Goal: Transaction & Acquisition: Purchase product/service

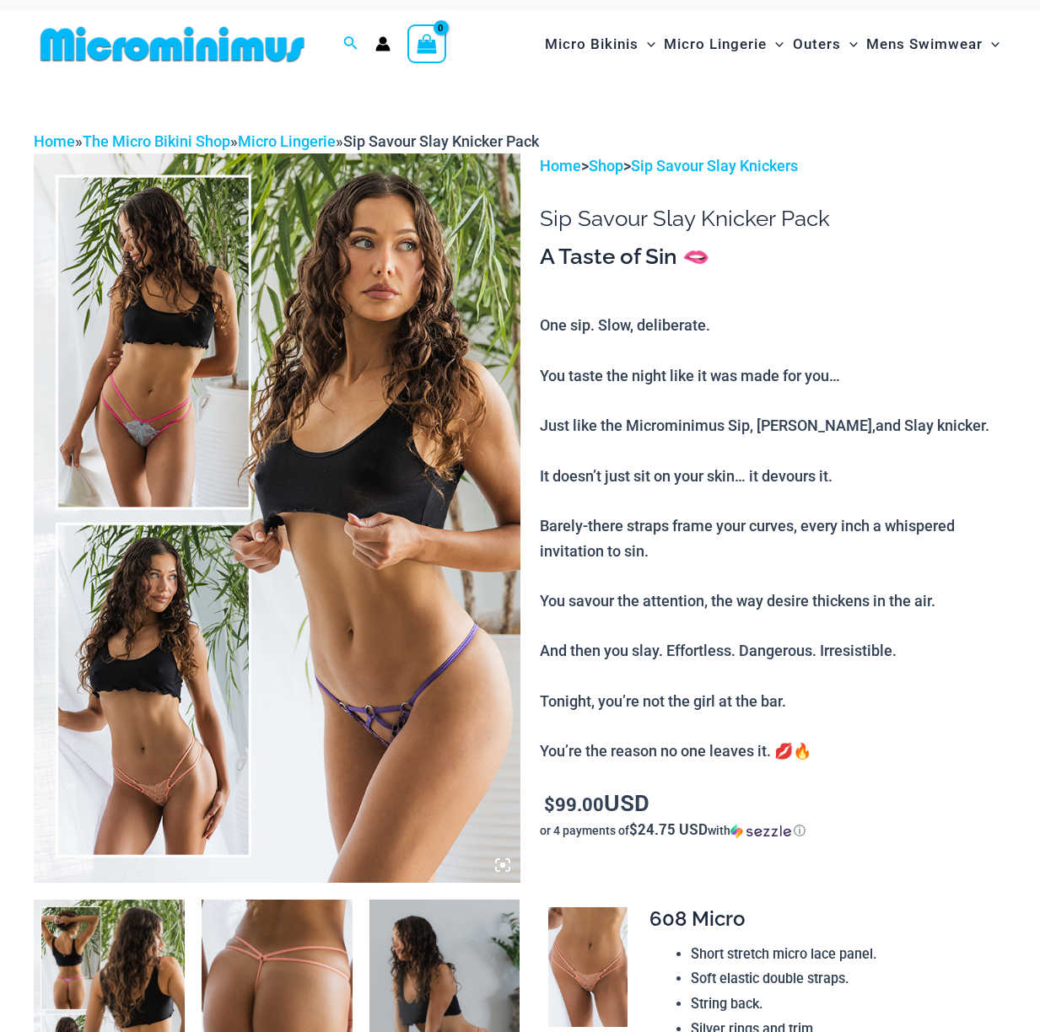
scroll to position [55, 0]
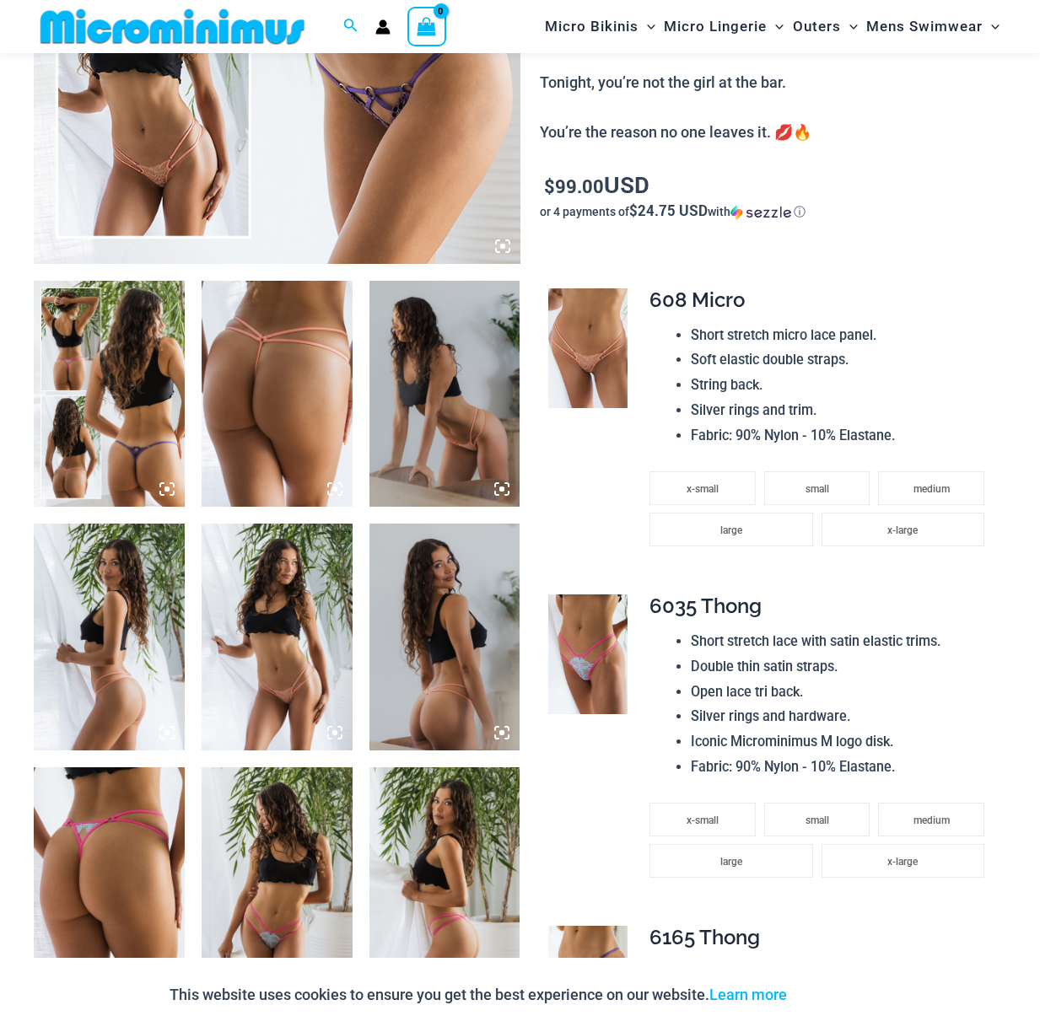
scroll to position [620, 0]
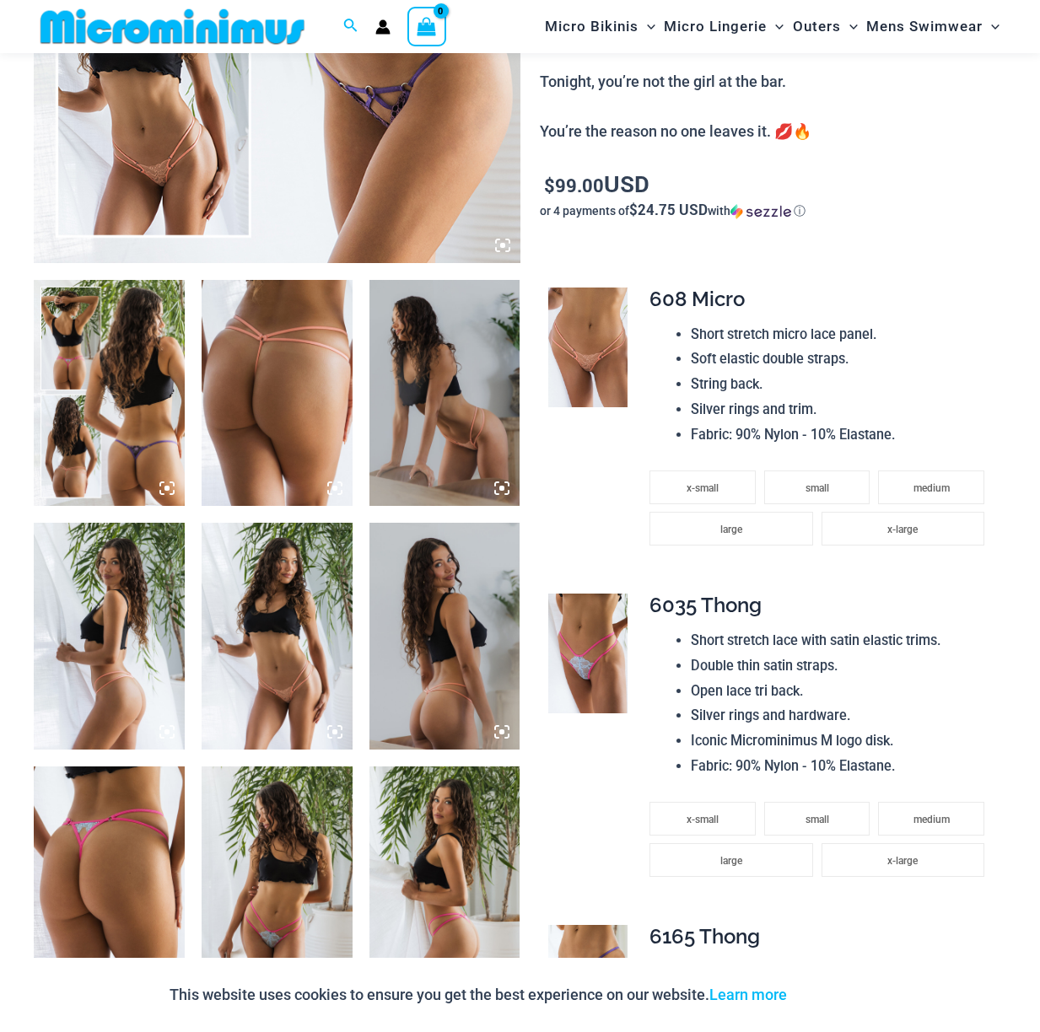
type input "**********"
drag, startPoint x: 0, startPoint y: 0, endPoint x: 584, endPoint y: 375, distance: 693.9
click at [584, 375] on img at bounding box center [588, 348] width 80 height 120
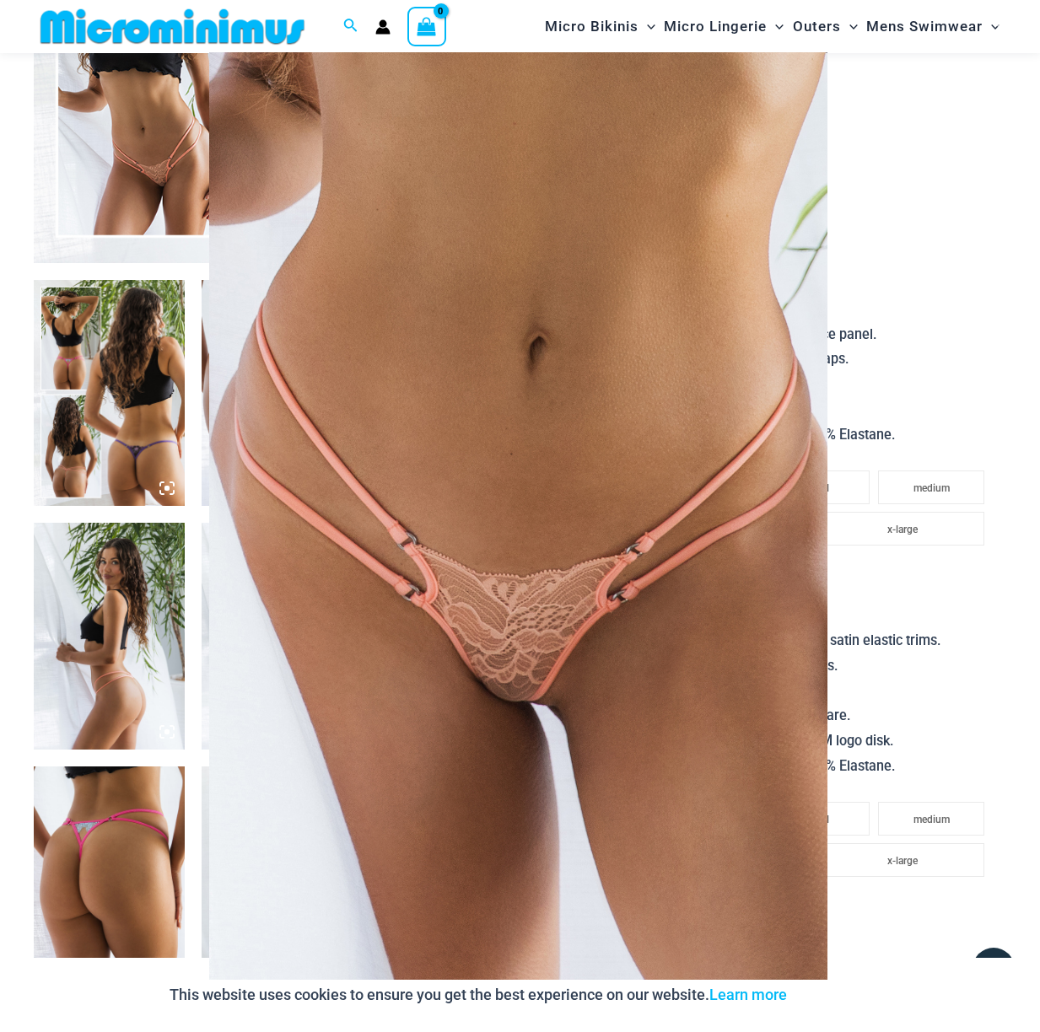
click at [791, 483] on img at bounding box center [518, 516] width 618 height 928
click at [482, 408] on img at bounding box center [518, 516] width 618 height 928
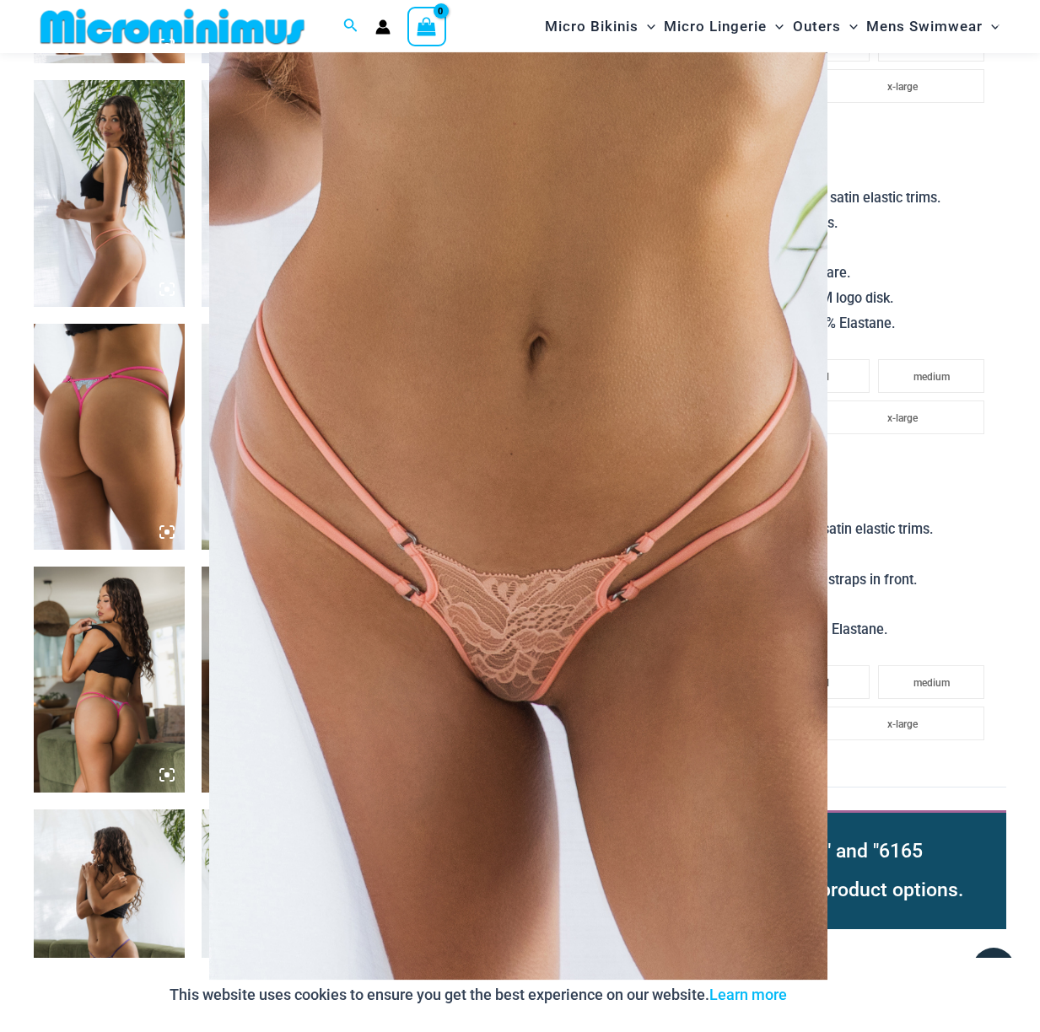
scroll to position [1069, 0]
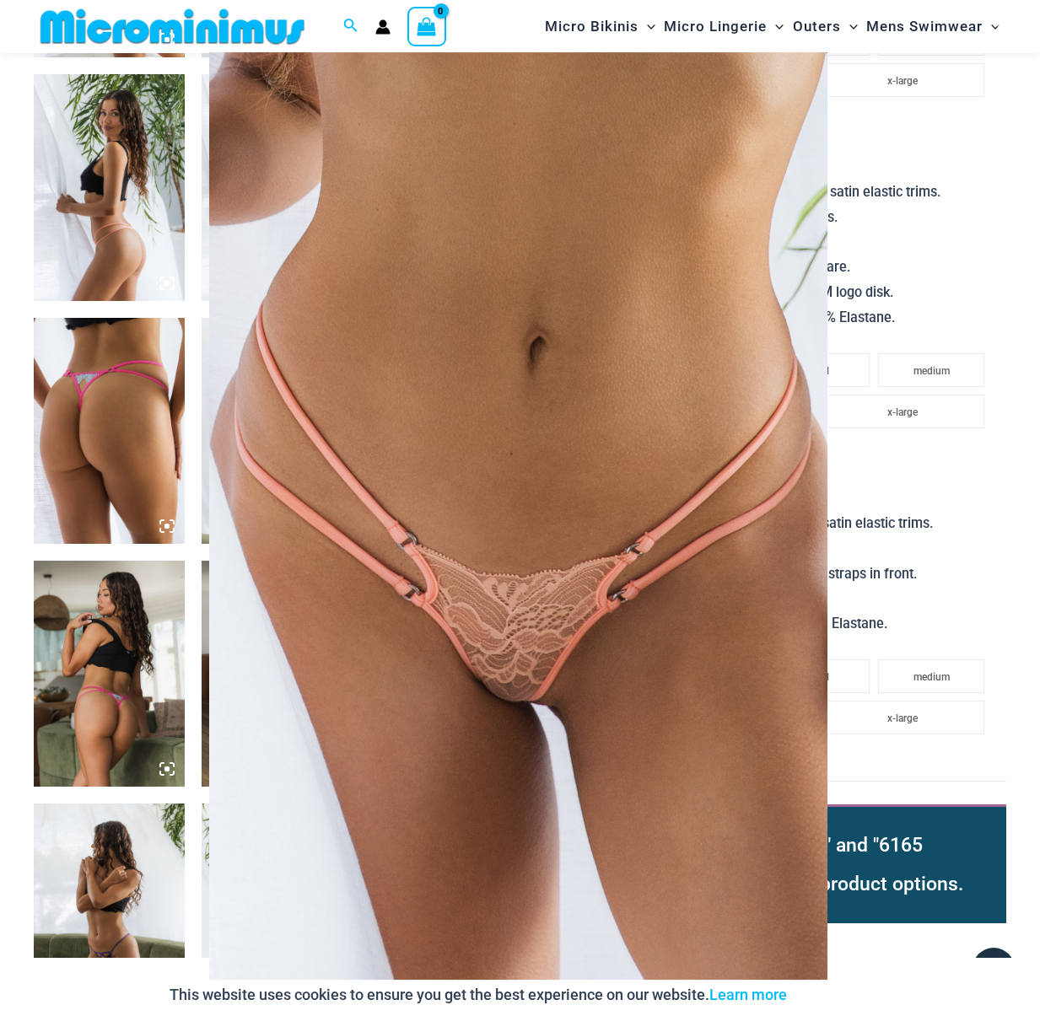
click at [486, 408] on img at bounding box center [518, 516] width 618 height 928
click at [827, 511] on img at bounding box center [518, 516] width 618 height 928
click at [80, 425] on div at bounding box center [520, 516] width 1040 height 1032
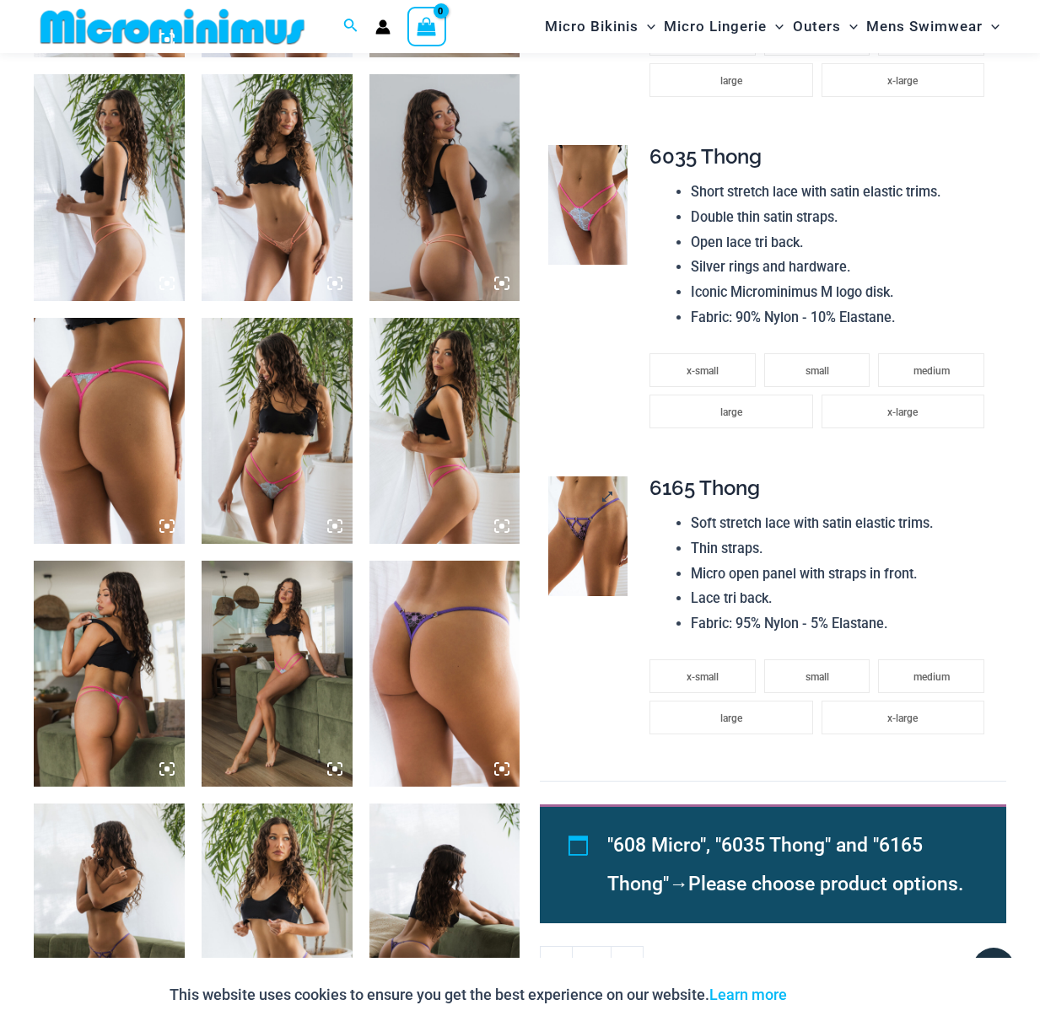
click at [589, 531] on img at bounding box center [588, 537] width 80 height 120
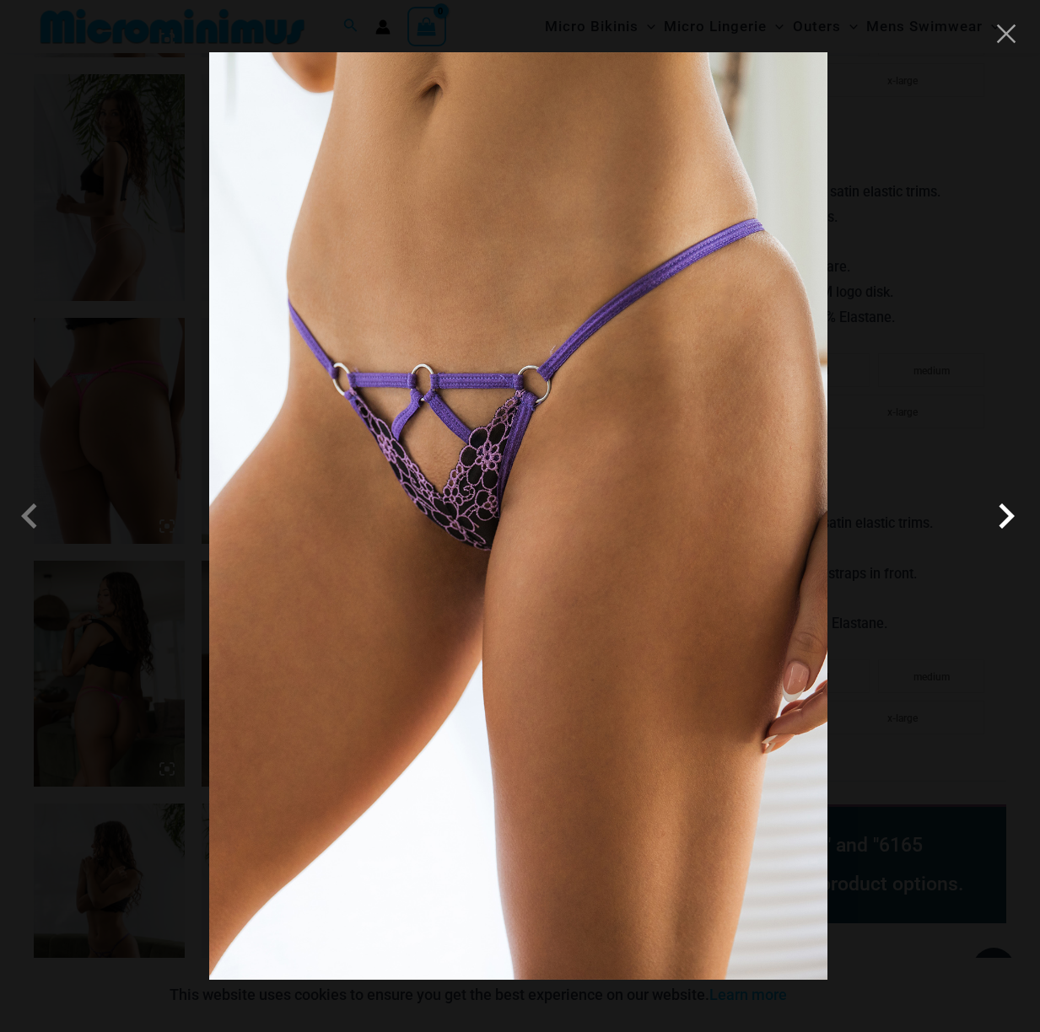
click at [1020, 514] on span at bounding box center [1006, 516] width 51 height 51
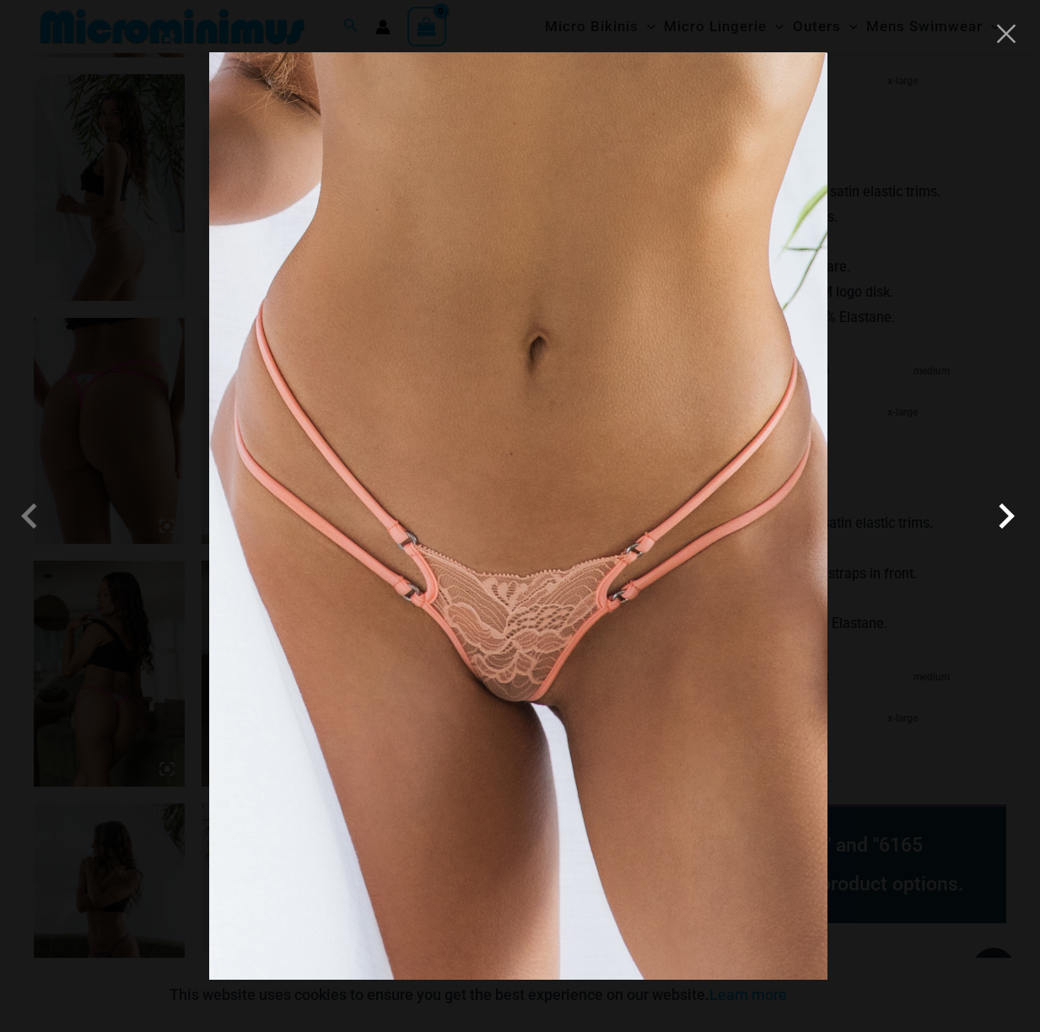
click at [1020, 514] on span at bounding box center [1006, 516] width 51 height 51
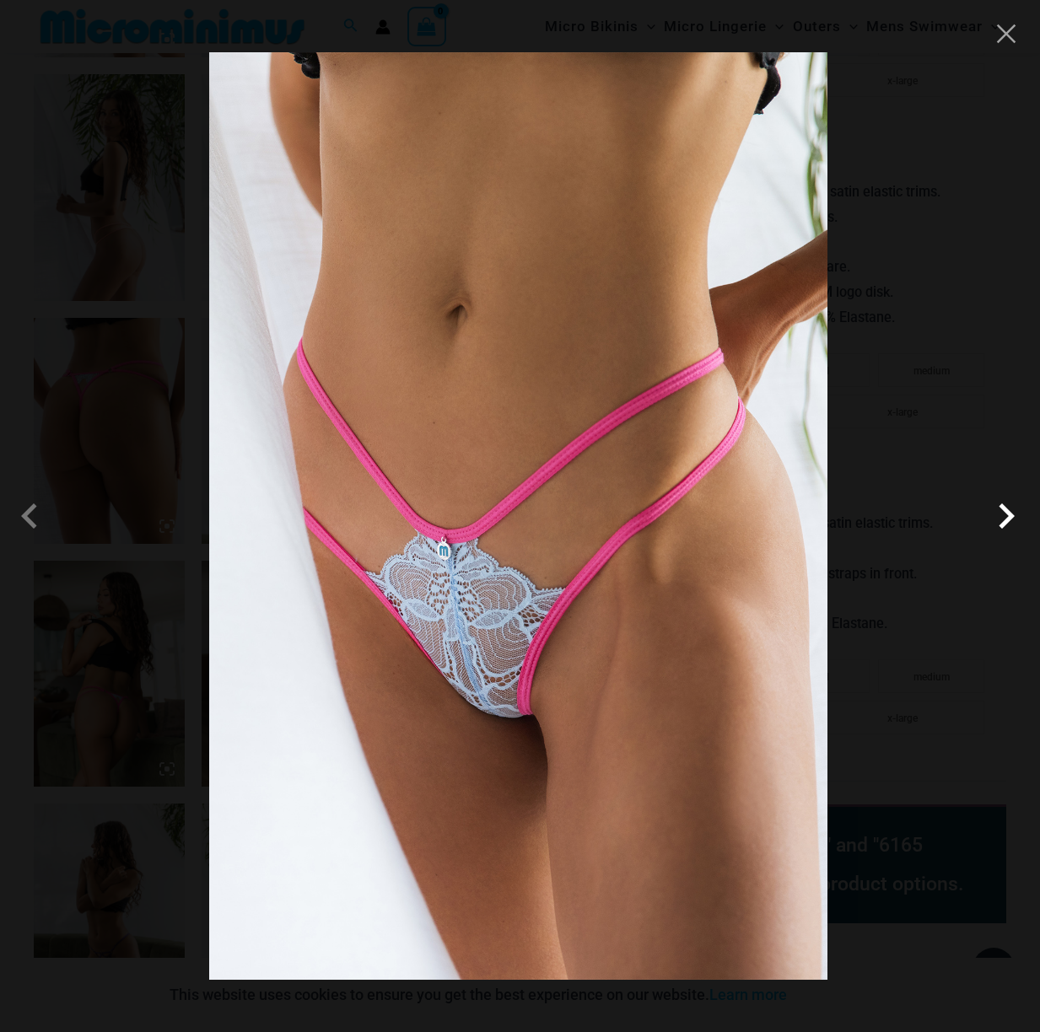
click at [1020, 514] on span at bounding box center [1006, 516] width 51 height 51
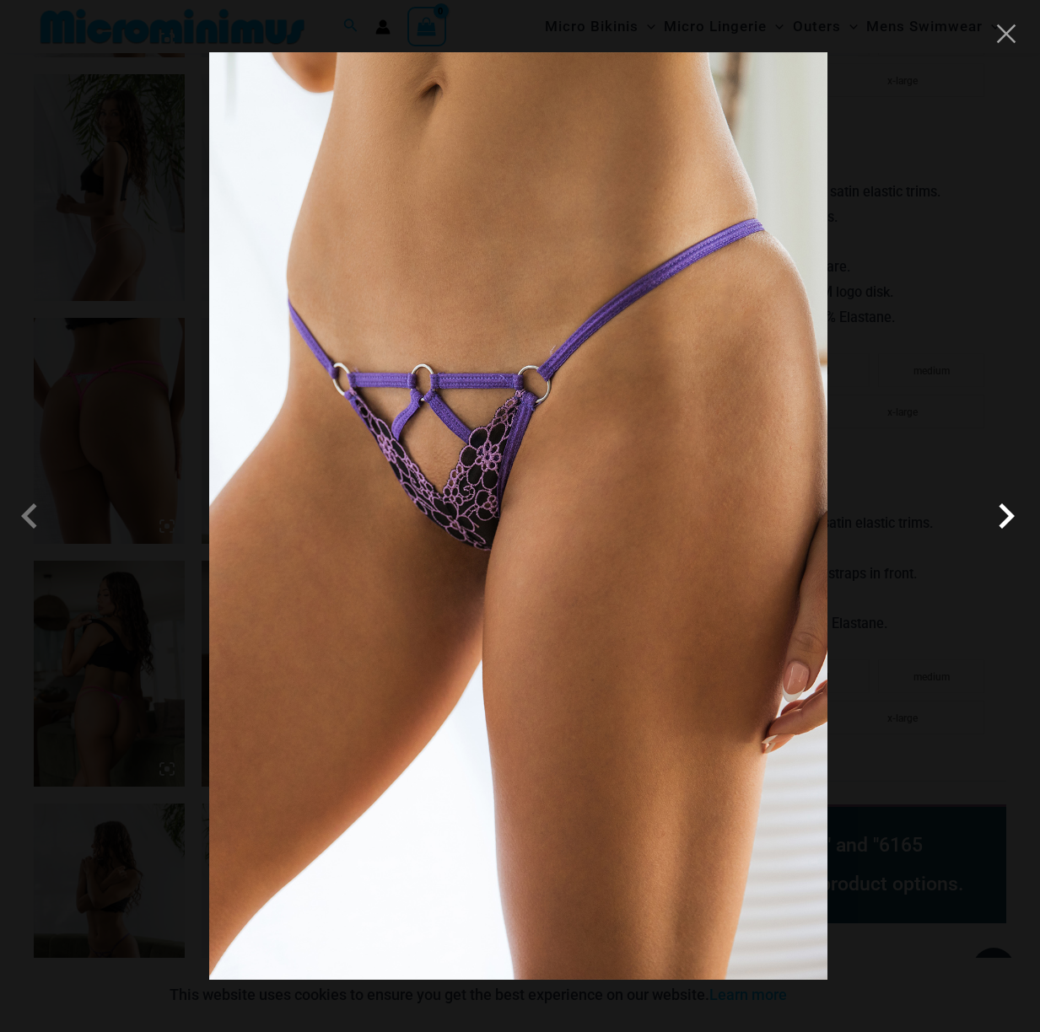
click at [1020, 515] on span at bounding box center [1006, 516] width 51 height 51
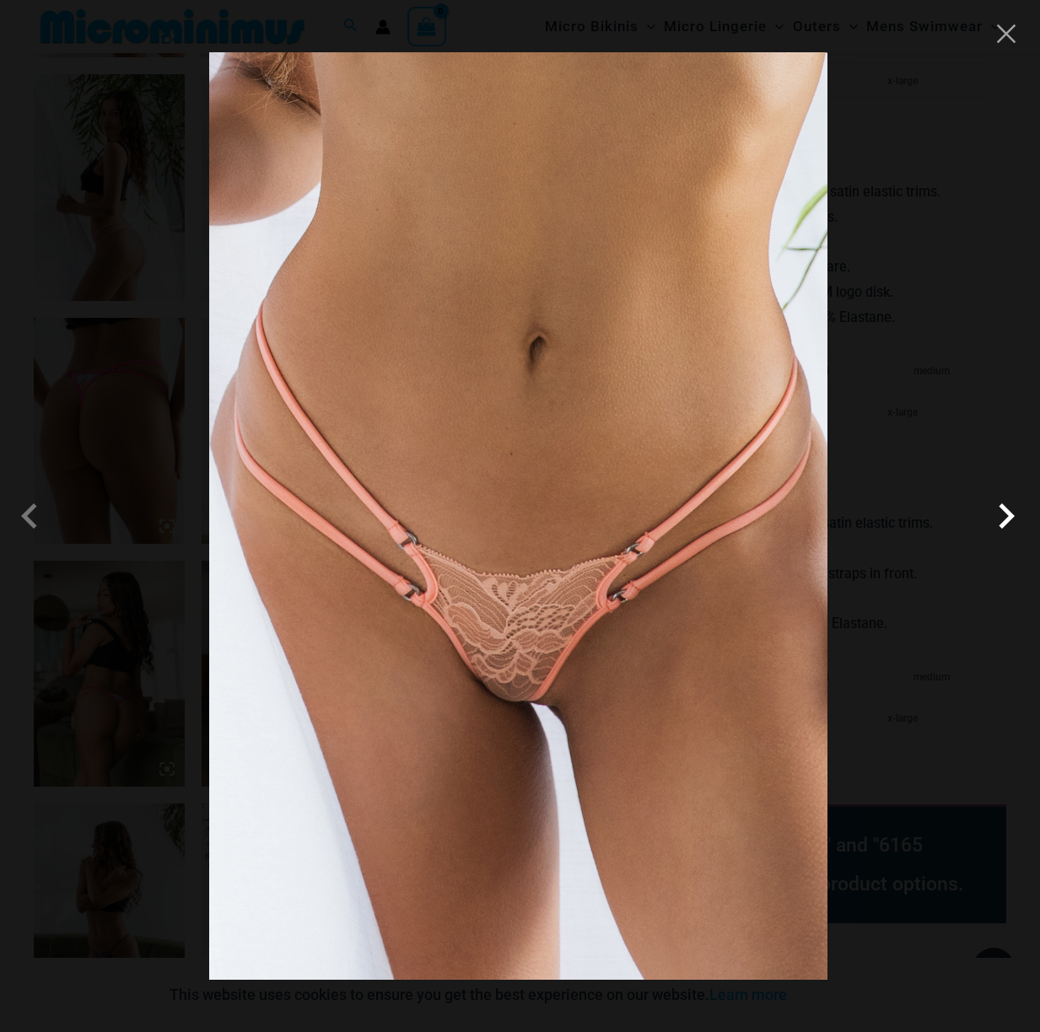
click at [1017, 515] on span at bounding box center [1006, 516] width 51 height 51
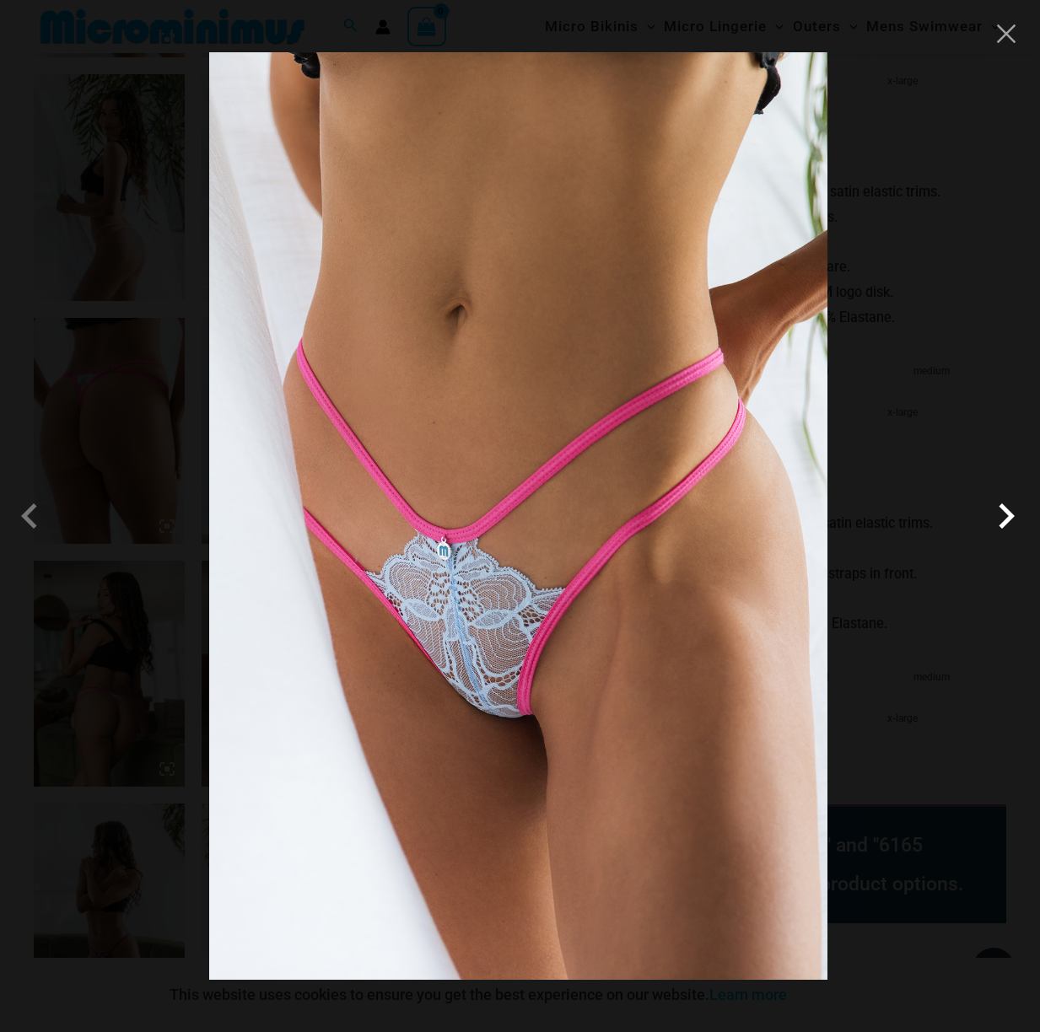
click at [1017, 515] on span at bounding box center [1006, 516] width 51 height 51
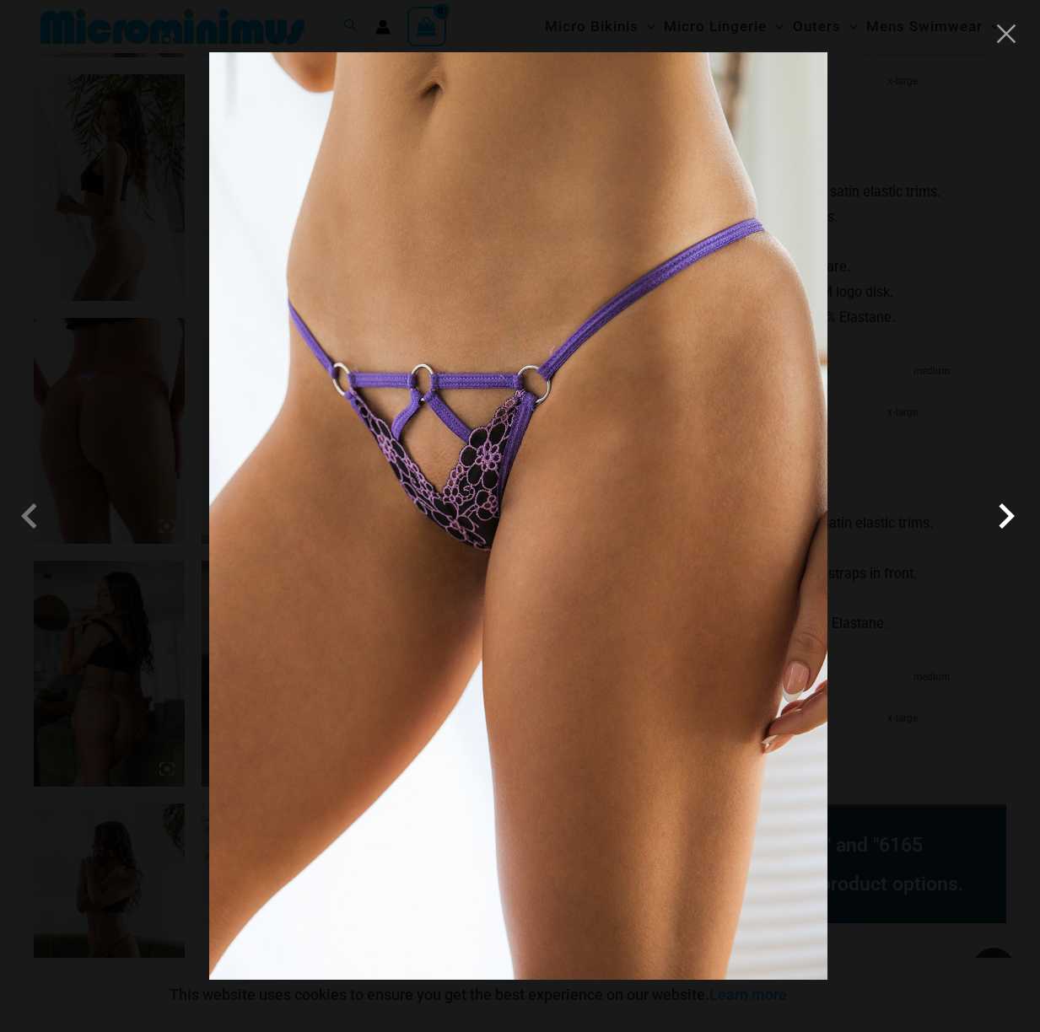
click at [1017, 515] on span at bounding box center [1006, 516] width 51 height 51
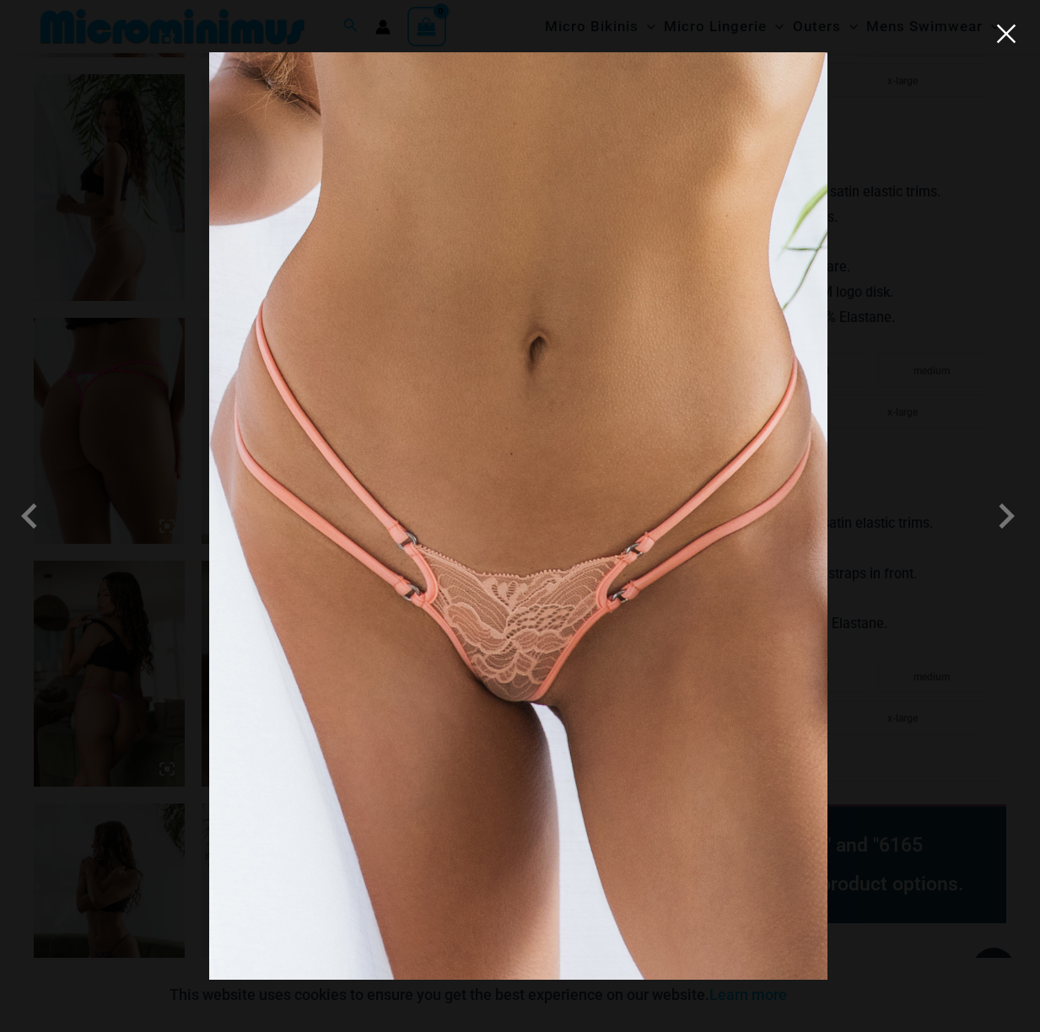
click at [1015, 37] on button "Close" at bounding box center [1006, 33] width 25 height 25
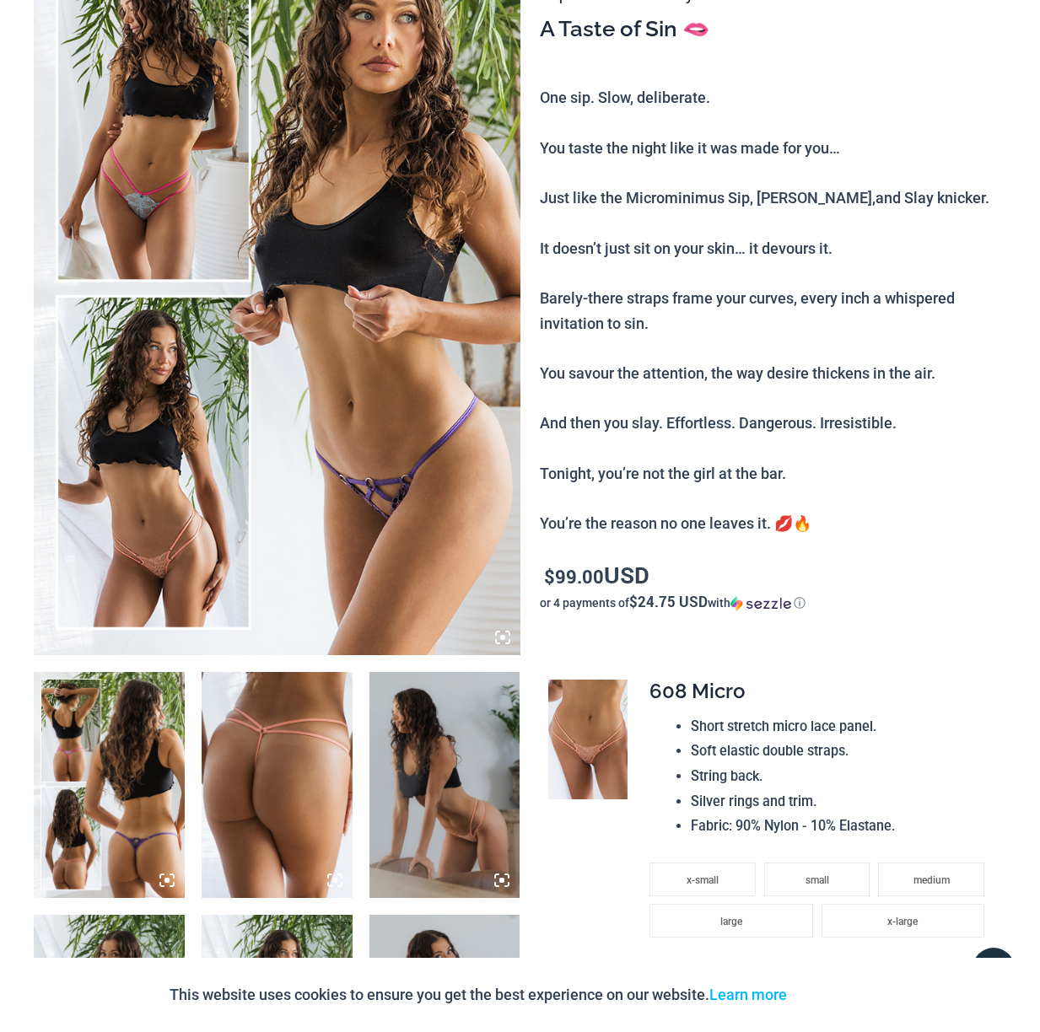
scroll to position [0, 0]
